Goal: Information Seeking & Learning: Learn about a topic

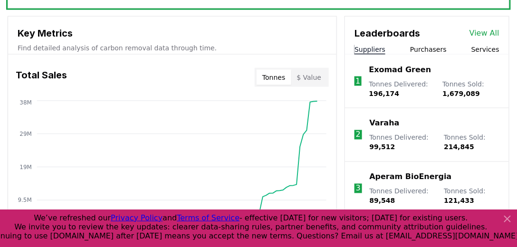
scroll to position [352, 0]
click at [510, 219] on icon at bounding box center [507, 218] width 11 height 11
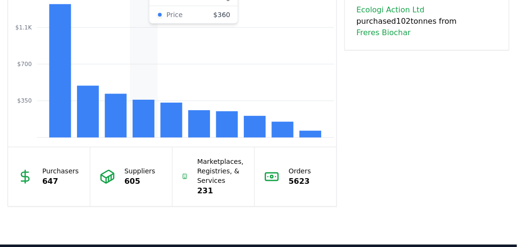
scroll to position [906, 0]
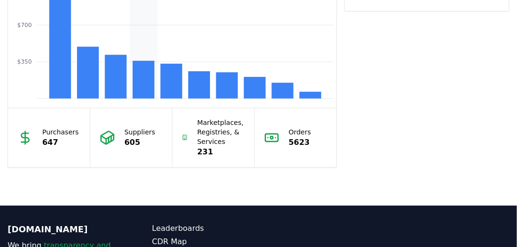
click at [130, 87] on icon "$350 $700 $1.1K $1.4K" at bounding box center [172, 25] width 328 height 152
click at [150, 85] on rect at bounding box center [143, 80] width 22 height 38
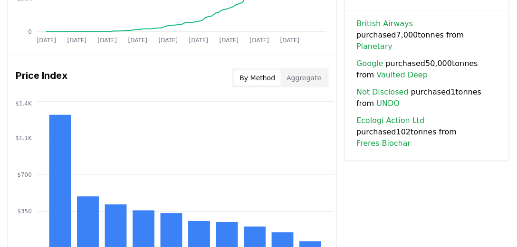
scroll to position [716, 0]
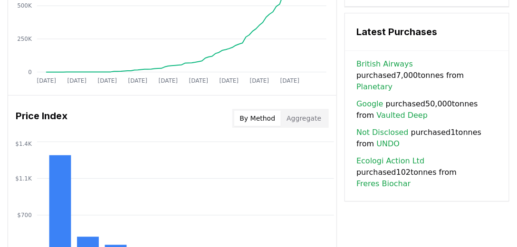
click at [53, 114] on h3 "Price Index" at bounding box center [42, 118] width 52 height 19
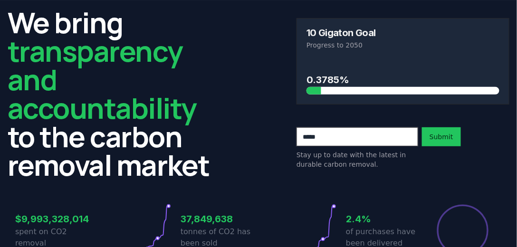
scroll to position [0, 0]
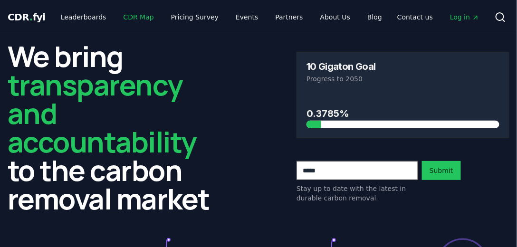
click at [133, 16] on link "CDR Map" at bounding box center [139, 17] width 46 height 17
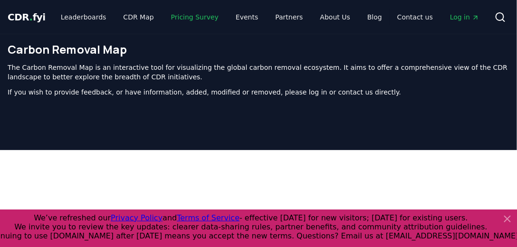
click at [185, 17] on link "Pricing Survey" at bounding box center [194, 17] width 63 height 17
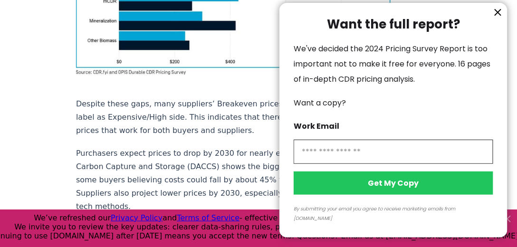
scroll to position [868, 0]
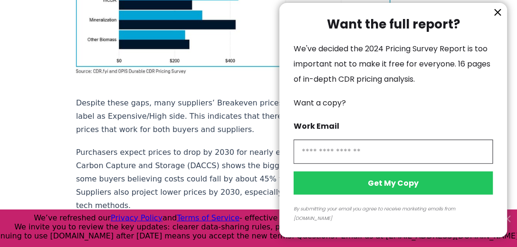
click at [495, 18] on icon "information" at bounding box center [497, 12] width 11 height 11
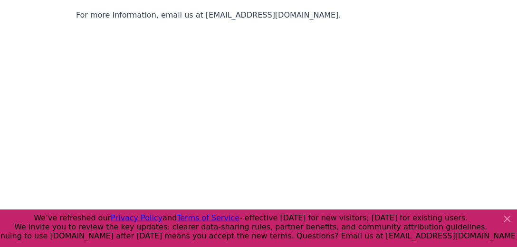
scroll to position [1954, 0]
